Goal: Task Accomplishment & Management: Use online tool/utility

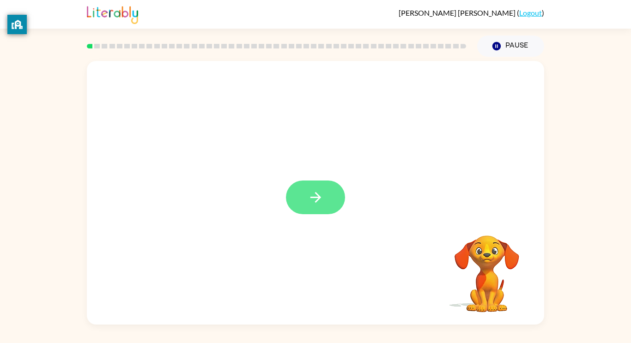
click at [311, 207] on button "button" at bounding box center [315, 198] width 59 height 34
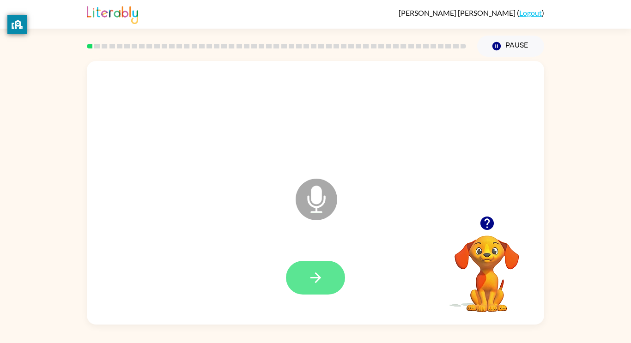
click at [315, 273] on icon "button" at bounding box center [315, 278] width 11 height 11
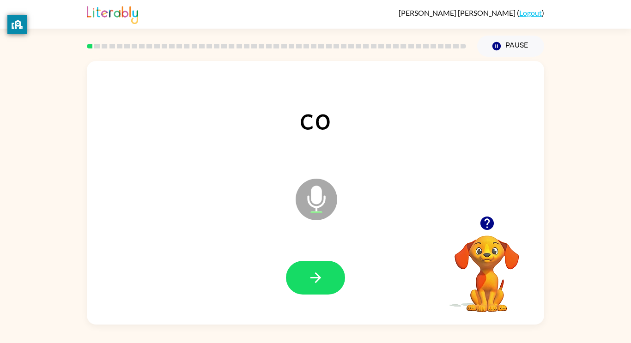
click at [315, 273] on icon "button" at bounding box center [315, 278] width 11 height 11
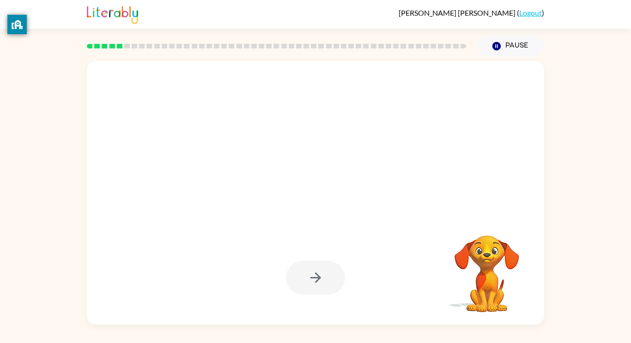
click at [315, 273] on div at bounding box center [315, 278] width 59 height 34
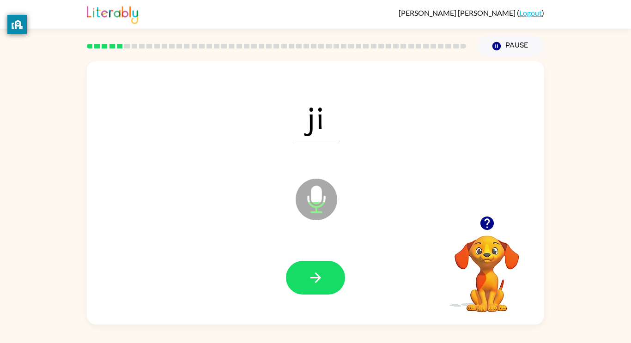
click at [315, 273] on icon "button" at bounding box center [315, 278] width 11 height 11
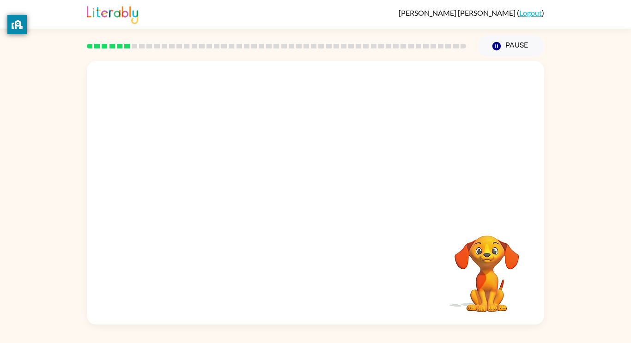
click at [315, 273] on div "Your browser must support playing .mp4 files to use Literably. Please try using…" at bounding box center [315, 193] width 457 height 264
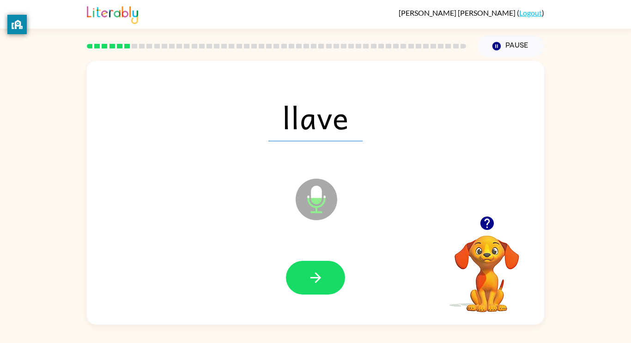
click at [315, 275] on icon "button" at bounding box center [316, 278] width 16 height 16
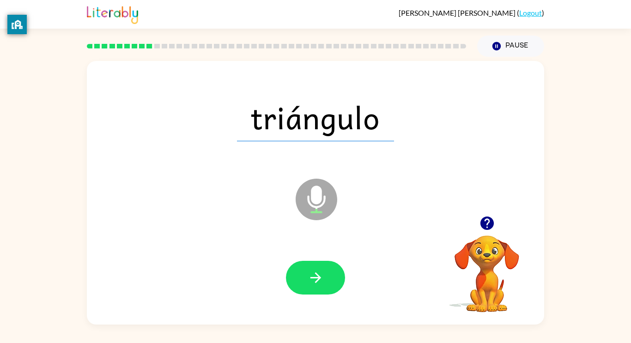
click at [315, 275] on icon "button" at bounding box center [316, 278] width 16 height 16
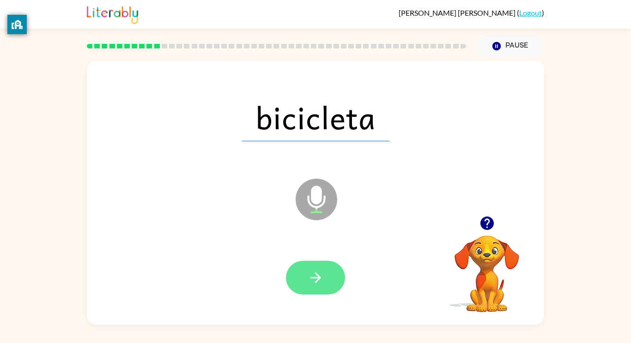
click at [315, 280] on icon "button" at bounding box center [316, 278] width 16 height 16
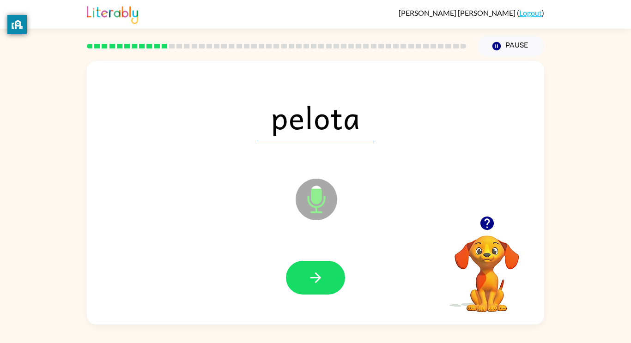
click at [315, 280] on icon "button" at bounding box center [316, 278] width 16 height 16
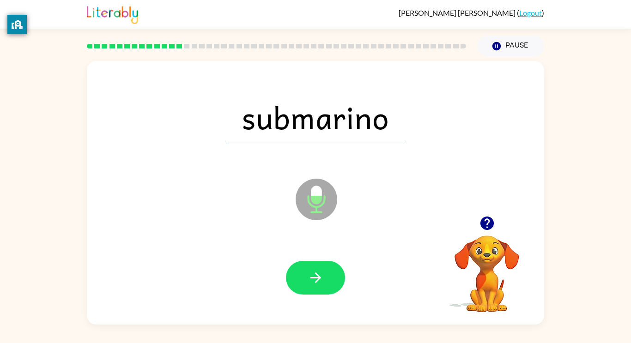
click at [315, 280] on icon "button" at bounding box center [316, 278] width 16 height 16
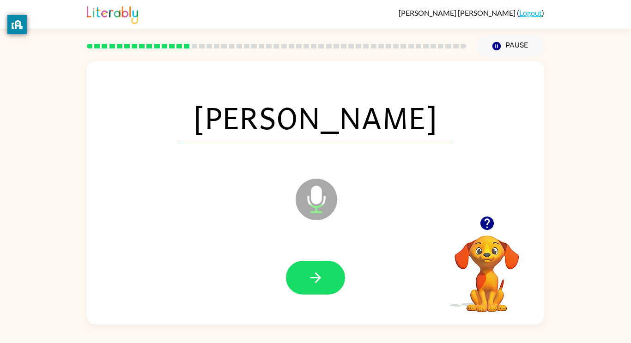
click at [315, 280] on icon "button" at bounding box center [316, 278] width 16 height 16
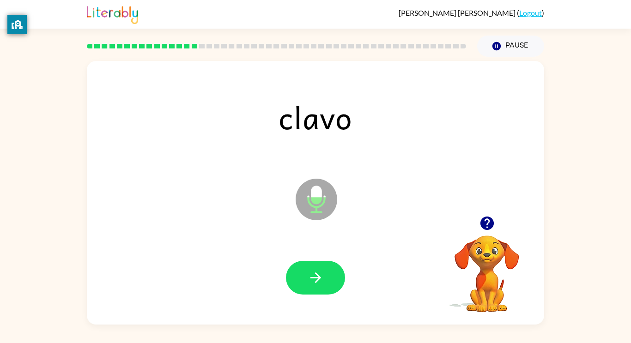
click at [315, 280] on icon "button" at bounding box center [316, 278] width 16 height 16
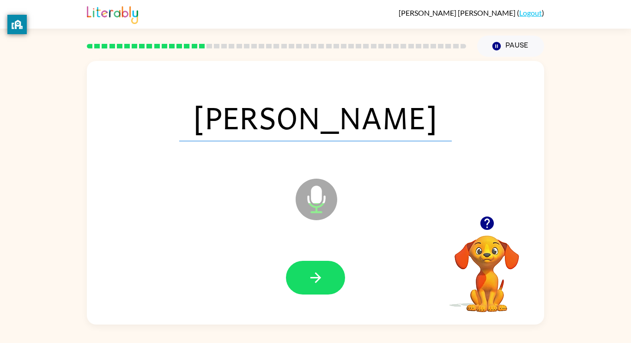
click at [315, 280] on icon "button" at bounding box center [316, 278] width 16 height 16
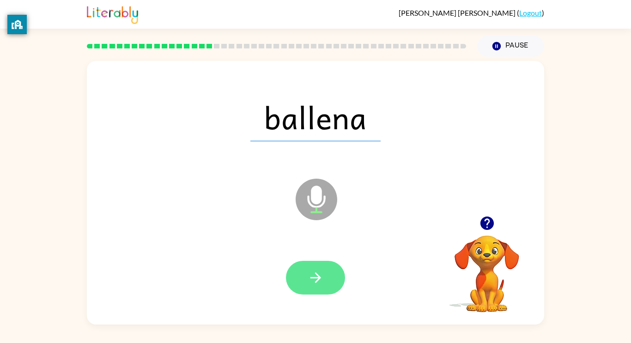
click at [313, 278] on icon "button" at bounding box center [315, 278] width 11 height 11
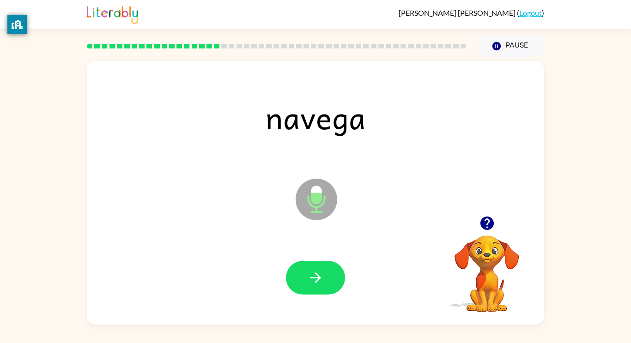
click at [313, 278] on icon "button" at bounding box center [315, 278] width 11 height 11
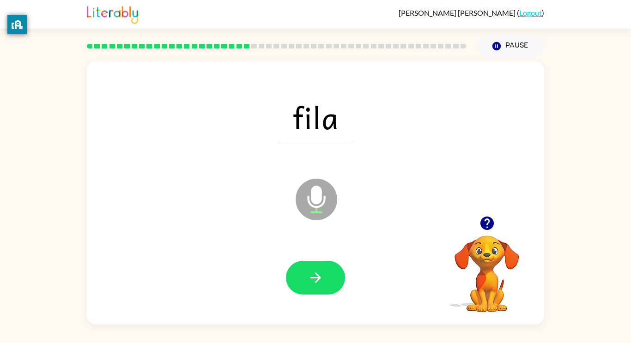
click at [313, 278] on icon "button" at bounding box center [315, 278] width 11 height 11
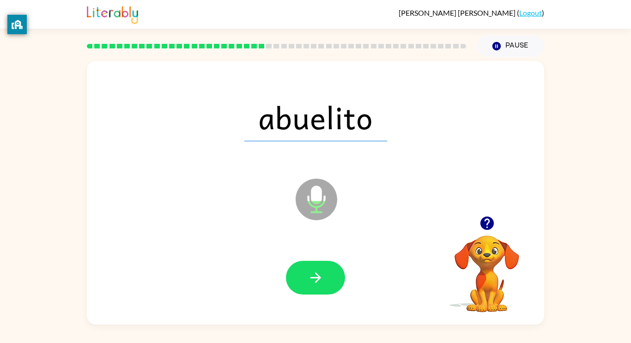
click at [313, 278] on icon "button" at bounding box center [315, 278] width 11 height 11
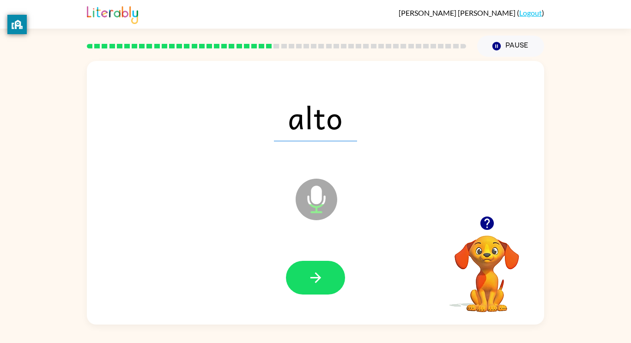
click at [313, 278] on icon "button" at bounding box center [315, 278] width 11 height 11
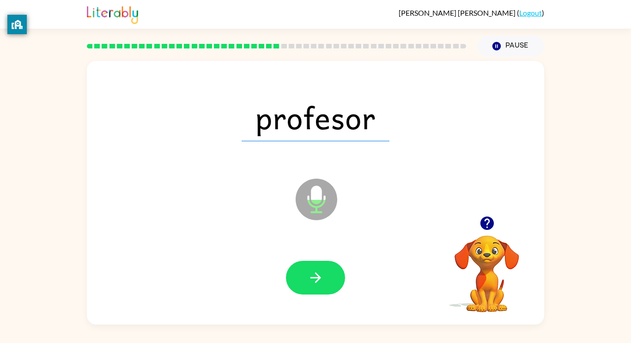
click at [313, 278] on icon "button" at bounding box center [315, 278] width 11 height 11
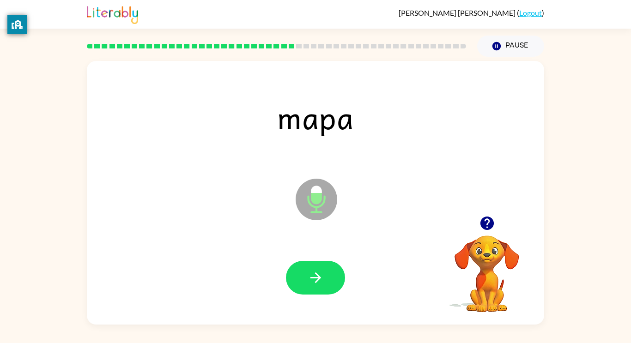
click at [313, 278] on icon "button" at bounding box center [315, 278] width 11 height 11
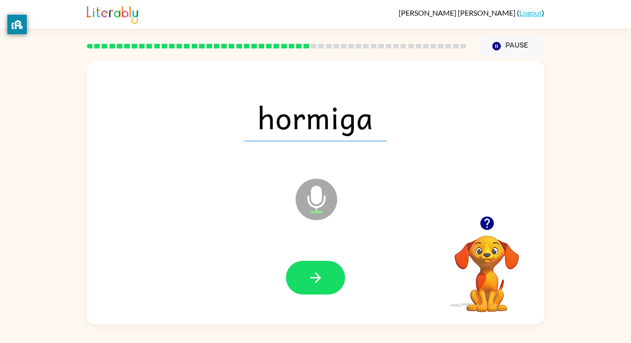
click at [313, 278] on icon "button" at bounding box center [315, 278] width 11 height 11
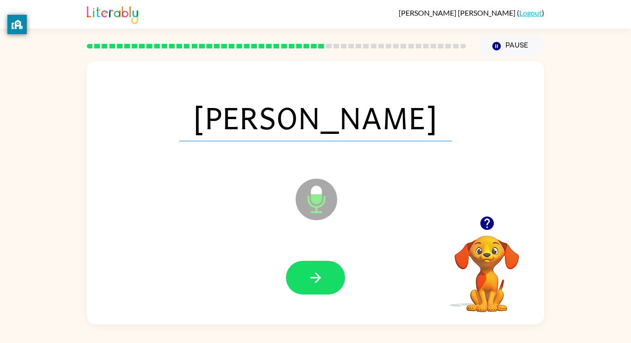
click at [313, 278] on icon "button" at bounding box center [315, 278] width 11 height 11
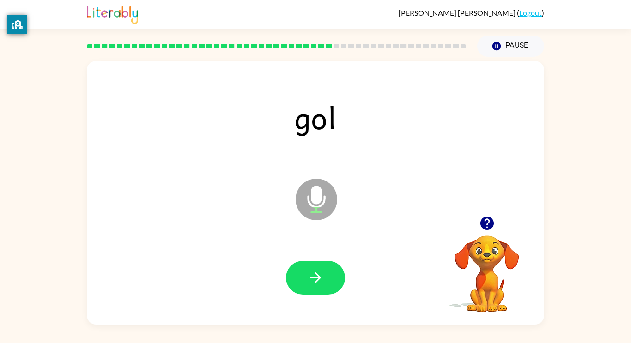
click at [313, 278] on icon "button" at bounding box center [315, 278] width 11 height 11
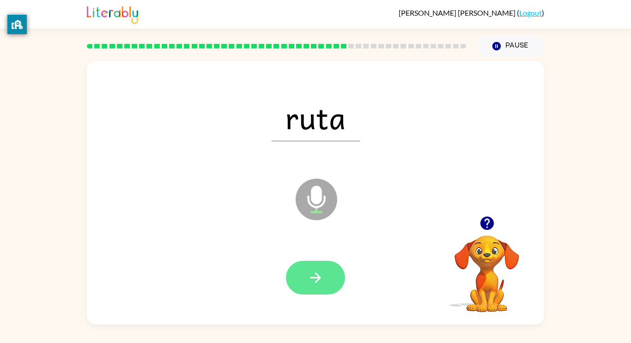
click at [315, 274] on icon "button" at bounding box center [316, 278] width 16 height 16
click at [313, 278] on icon "button" at bounding box center [315, 278] width 11 height 11
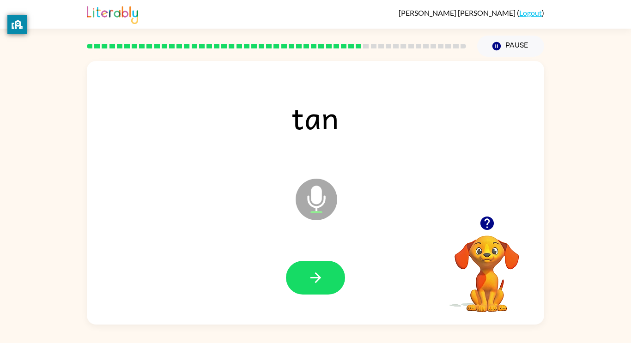
click at [313, 278] on icon "button" at bounding box center [315, 278] width 11 height 11
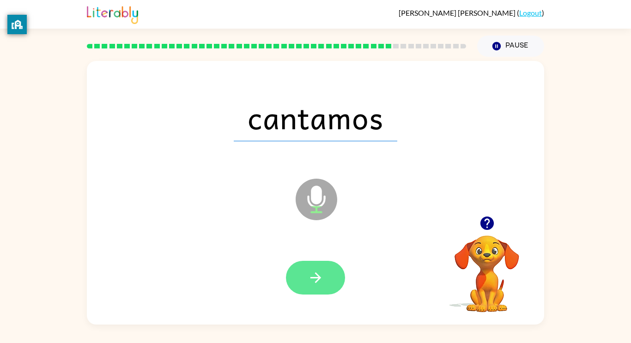
click at [313, 280] on icon "button" at bounding box center [316, 278] width 16 height 16
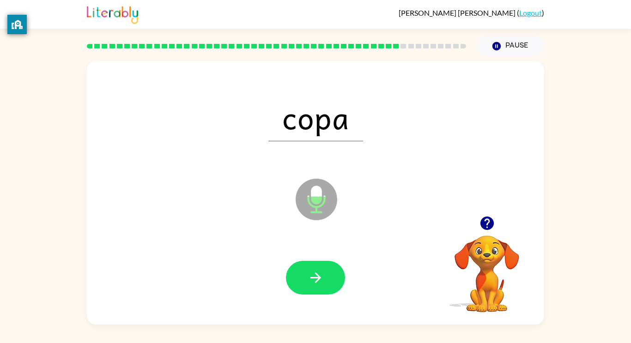
click at [313, 280] on icon "button" at bounding box center [316, 278] width 16 height 16
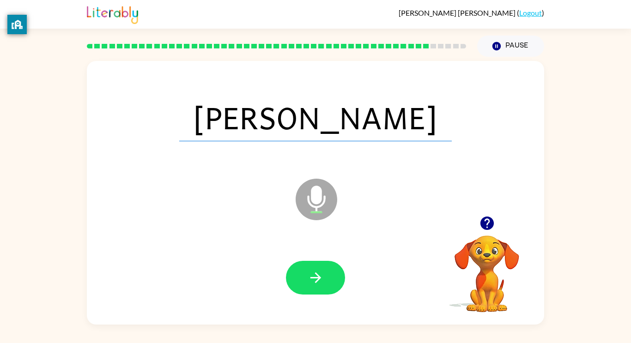
click at [313, 280] on icon "button" at bounding box center [316, 278] width 16 height 16
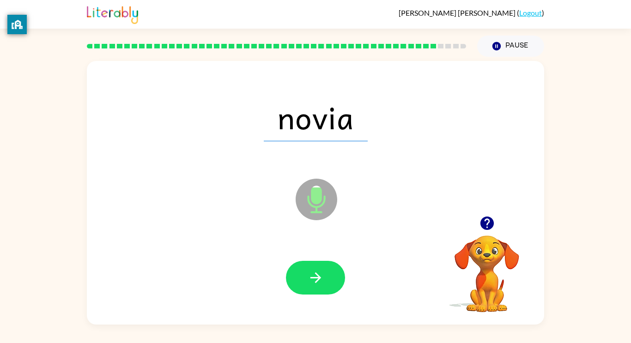
click at [313, 280] on icon "button" at bounding box center [316, 278] width 16 height 16
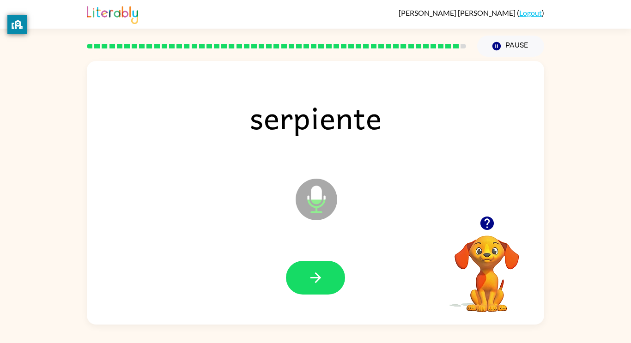
click at [313, 280] on icon "button" at bounding box center [316, 278] width 16 height 16
